Goal: Information Seeking & Learning: Learn about a topic

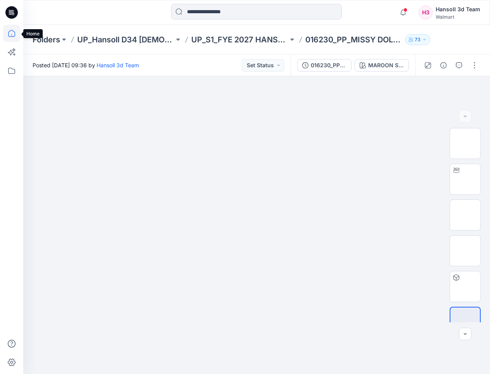
click at [13, 33] on icon at bounding box center [11, 33] width 17 height 17
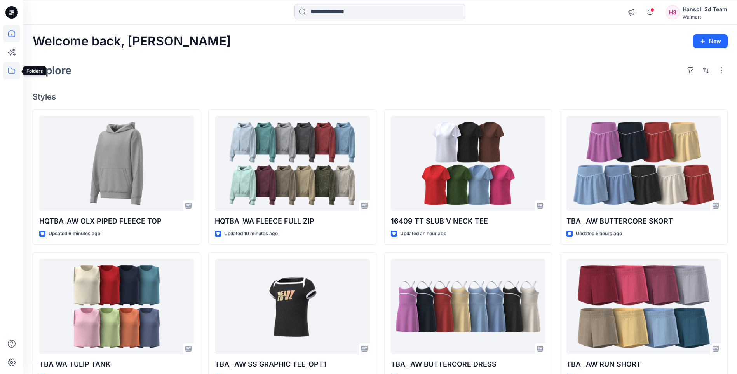
click at [16, 74] on icon at bounding box center [11, 70] width 17 height 17
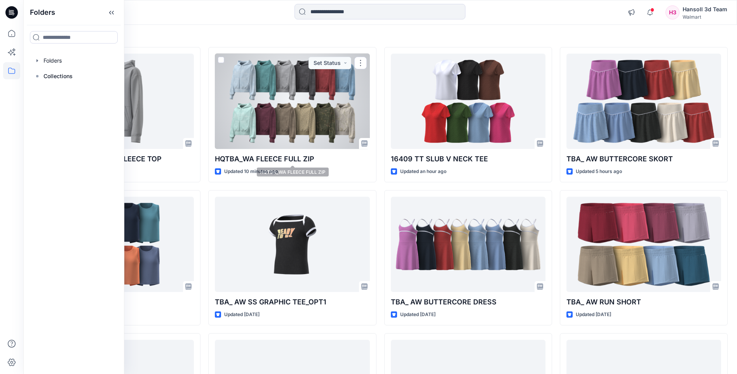
scroll to position [78, 0]
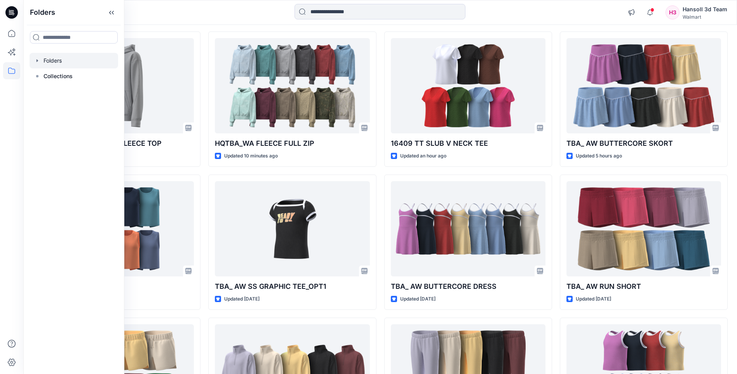
click at [47, 61] on div at bounding box center [74, 61] width 89 height 16
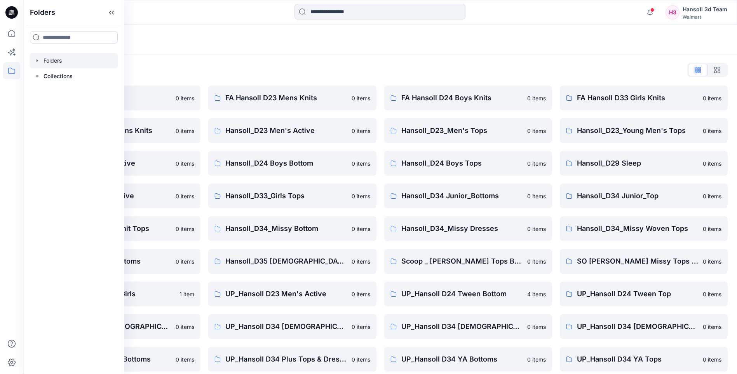
click at [37, 61] on icon "button" at bounding box center [38, 60] width 2 height 3
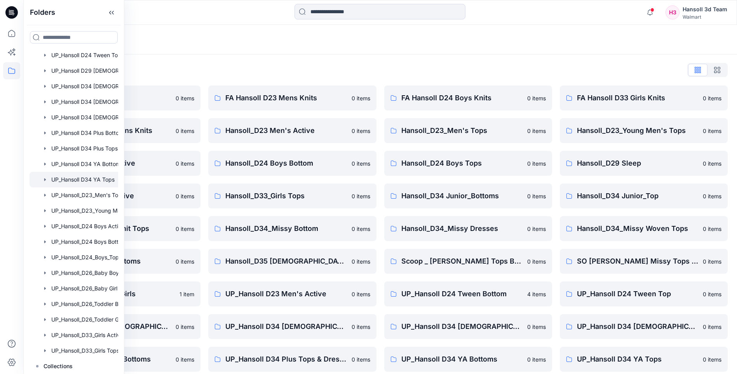
scroll to position [403, 0]
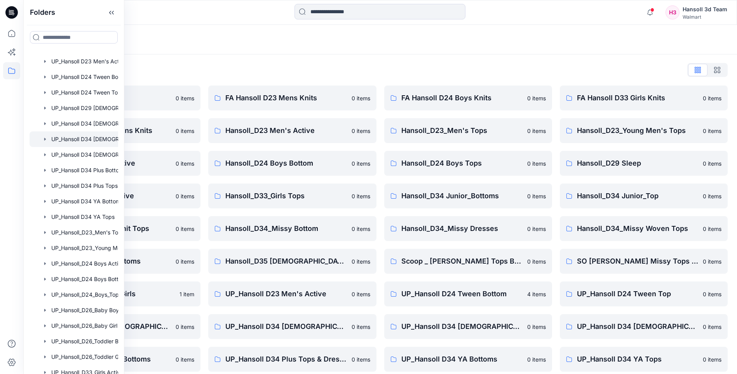
click at [103, 139] on div at bounding box center [84, 139] width 109 height 16
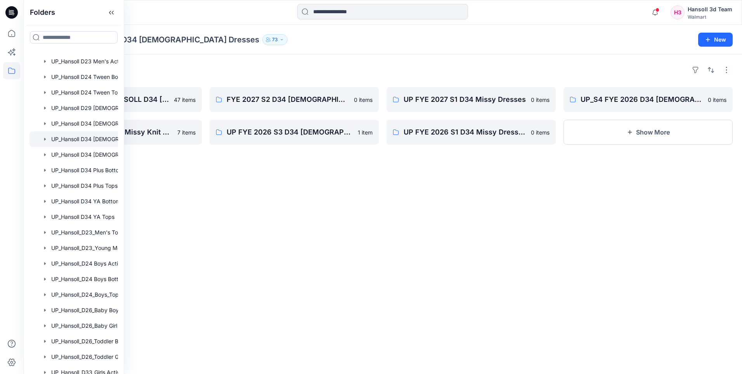
click at [370, 194] on div "Folders UP_S1_FYE 2027 HANSOLL D34 [DEMOGRAPHIC_DATA] DRESSES 47 items UP_S2 FY…" at bounding box center [382, 213] width 719 height 319
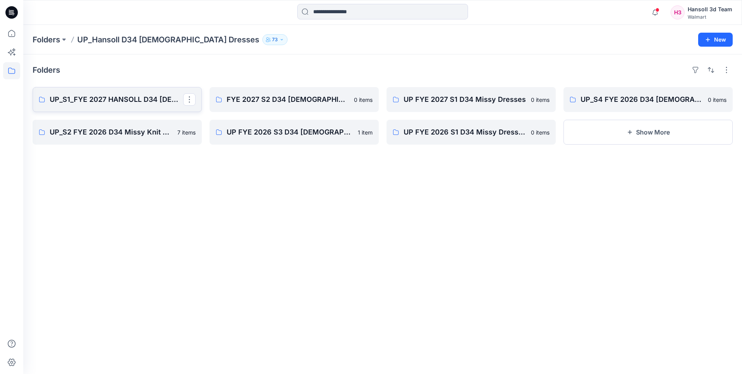
click at [128, 100] on p "UP_S1_FYE 2027 HANSOLL D34 [DEMOGRAPHIC_DATA] DRESSES" at bounding box center [117, 99] width 134 height 11
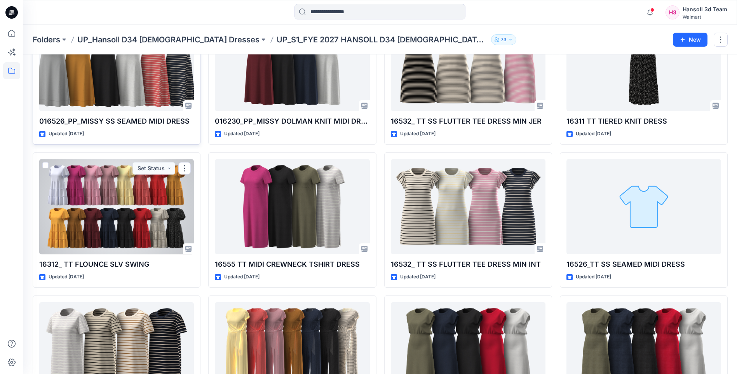
scroll to position [116, 0]
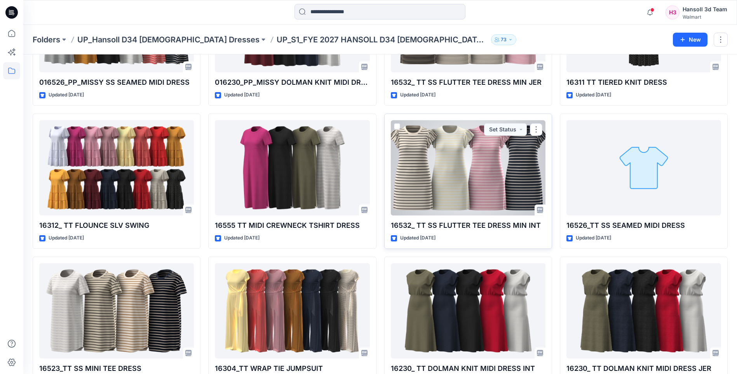
click at [421, 222] on p "16532_ TT SS FLUTTER TEE DRESS MIN INT" at bounding box center [468, 225] width 155 height 11
click at [423, 228] on p "16532_ TT SS FLUTTER TEE DRESS MIN INT" at bounding box center [468, 225] width 155 height 11
click at [423, 226] on p "16532_ TT SS FLUTTER TEE DRESS MIN INT" at bounding box center [468, 225] width 155 height 11
drag, startPoint x: 423, startPoint y: 226, endPoint x: 454, endPoint y: 242, distance: 34.4
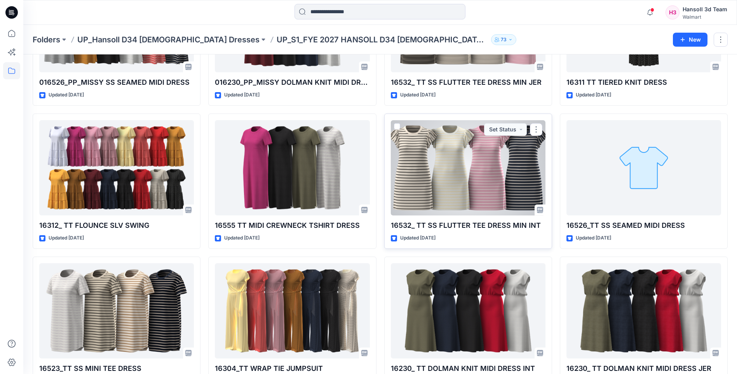
click at [479, 228] on p "16532_ TT SS FLUTTER TEE DRESS MIN INT" at bounding box center [468, 225] width 155 height 11
click at [441, 156] on div at bounding box center [468, 167] width 155 height 95
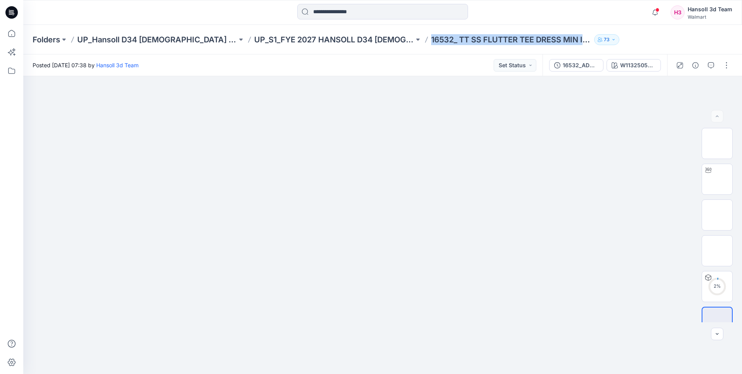
drag, startPoint x: 392, startPoint y: 40, endPoint x: 552, endPoint y: 38, distance: 160.0
click at [490, 38] on div "Folders UP_Hansoll D34 [DEMOGRAPHIC_DATA] Dresses UP_S1_FYE 2027 HANSOLL D34 [D…" at bounding box center [353, 39] width 640 height 11
copy p "16532_ TT SS FLUTTER TEE DRESS MIN IN"
